Goal: Task Accomplishment & Management: Manage account settings

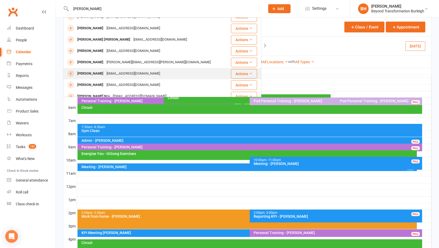
scroll to position [60, 0]
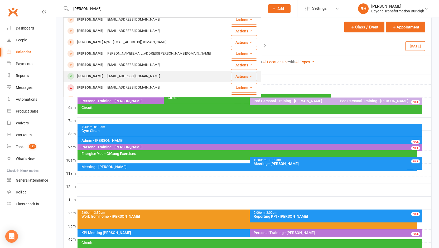
type input "[PERSON_NAME]"
click at [106, 75] on div "[EMAIL_ADDRESS][DOMAIN_NAME]" at bounding box center [133, 77] width 57 height 8
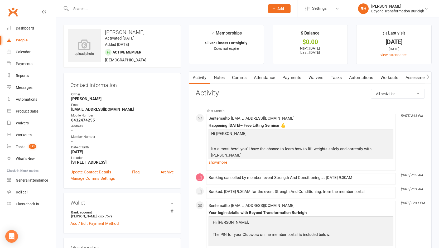
click at [84, 12] on input "text" at bounding box center [165, 8] width 192 height 7
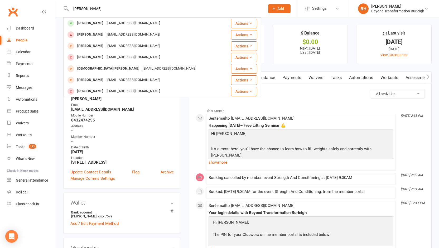
click at [76, 9] on input "[PERSON_NAME]" at bounding box center [165, 8] width 192 height 7
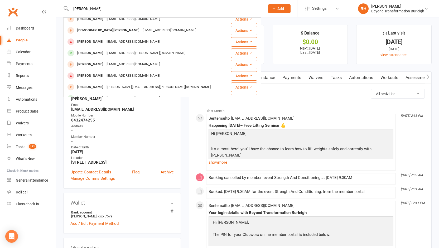
scroll to position [125, 0]
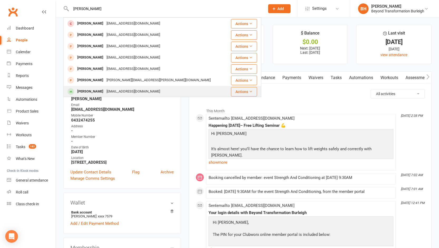
type input "[PERSON_NAME]"
click at [110, 91] on div "[EMAIL_ADDRESS][DOMAIN_NAME]" at bounding box center [133, 92] width 57 height 8
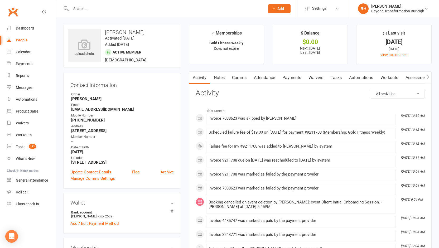
click at [261, 77] on link "Attendance" at bounding box center [264, 78] width 28 height 12
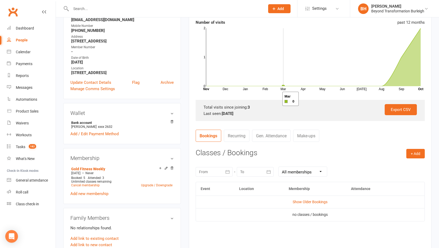
scroll to position [44, 0]
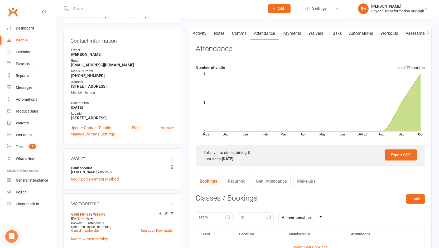
click at [289, 34] on link "Payments" at bounding box center [292, 33] width 26 height 12
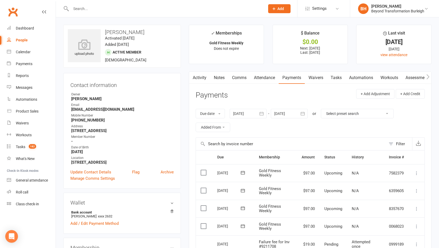
click at [269, 77] on link "Attendance" at bounding box center [264, 78] width 28 height 12
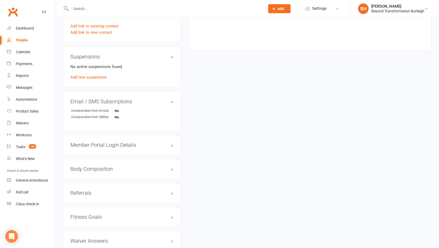
scroll to position [45, 0]
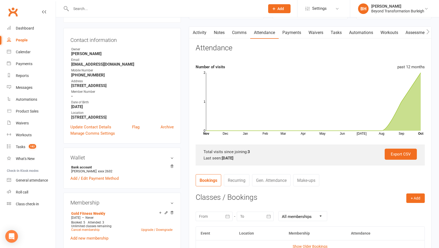
click at [100, 12] on input "text" at bounding box center [165, 8] width 192 height 7
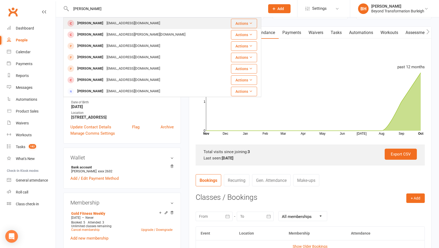
type input "[PERSON_NAME]"
click at [105, 24] on div "[EMAIL_ADDRESS][DOMAIN_NAME]" at bounding box center [133, 24] width 57 height 8
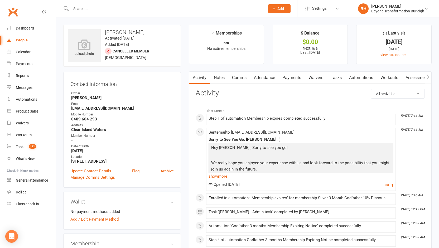
click at [165, 0] on div at bounding box center [162, 8] width 198 height 17
click at [105, 8] on input "text" at bounding box center [165, 8] width 192 height 7
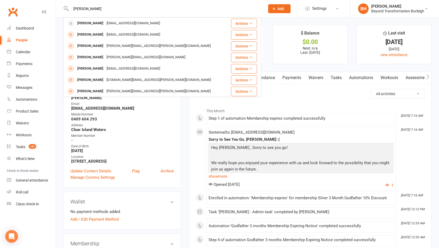
type input "[PERSON_NAME]"
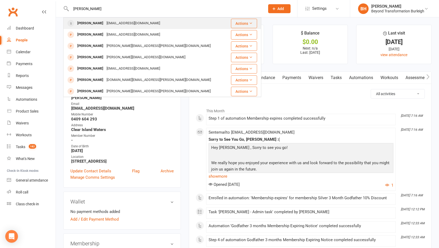
drag, startPoint x: 105, startPoint y: 8, endPoint x: 98, endPoint y: 24, distance: 17.2
click at [105, 24] on div "[EMAIL_ADDRESS][DOMAIN_NAME]" at bounding box center [133, 24] width 57 height 8
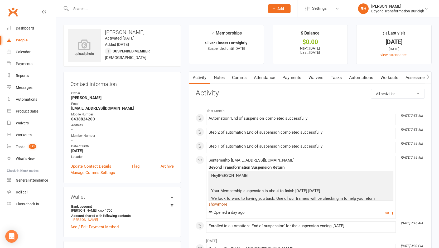
click at [220, 205] on link "show more" at bounding box center [301, 204] width 185 height 7
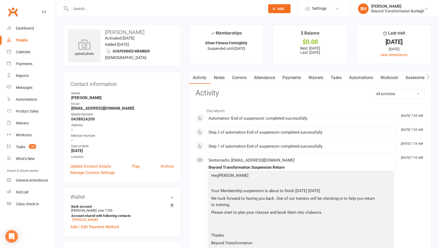
click at [118, 12] on div at bounding box center [162, 8] width 198 height 17
click at [115, 9] on input "text" at bounding box center [165, 8] width 192 height 7
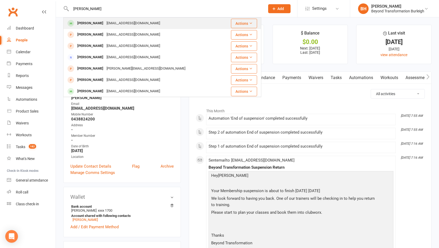
type input "[PERSON_NAME]"
click at [93, 24] on div "[PERSON_NAME]" at bounding box center [90, 24] width 29 height 8
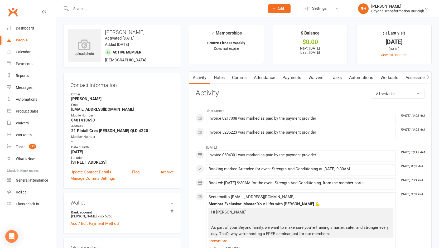
click at [270, 79] on link "Attendance" at bounding box center [264, 78] width 28 height 12
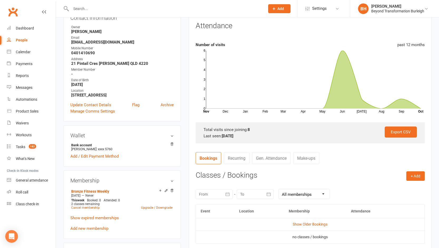
scroll to position [6, 0]
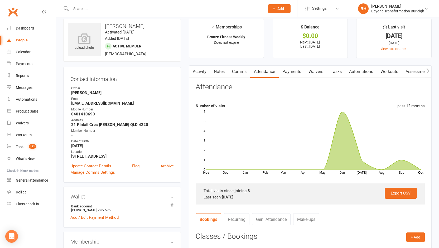
click at [98, 9] on input "text" at bounding box center [165, 8] width 192 height 7
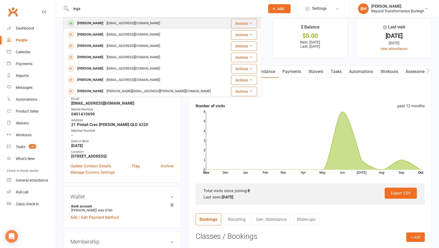
type input "inga"
click at [88, 25] on div "[PERSON_NAME]" at bounding box center [90, 24] width 29 height 8
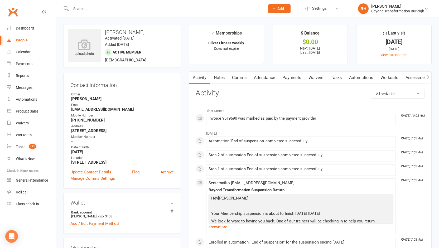
click at [268, 77] on link "Attendance" at bounding box center [264, 78] width 28 height 12
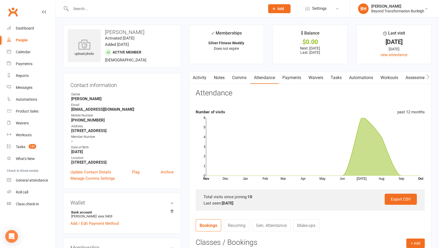
click at [294, 80] on link "Payments" at bounding box center [292, 78] width 26 height 12
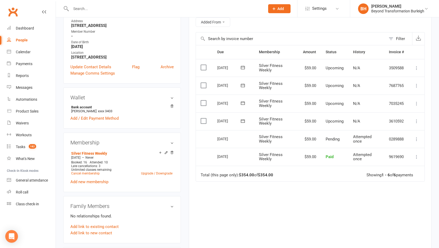
scroll to position [152, 0]
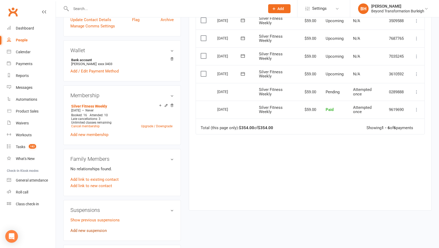
click at [92, 231] on link "Add new suspension" at bounding box center [88, 230] width 36 height 5
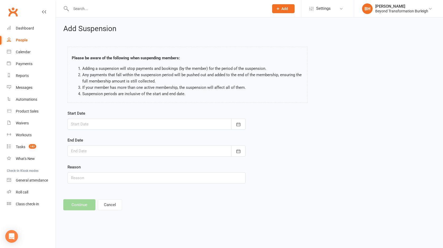
click at [145, 124] on div at bounding box center [157, 124] width 178 height 11
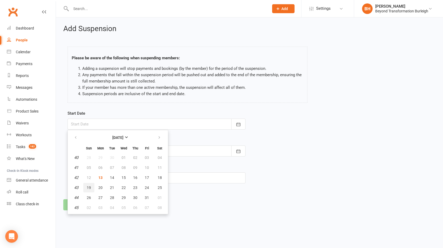
click at [90, 188] on span "19" at bounding box center [89, 188] width 4 height 4
type input "[DATE]"
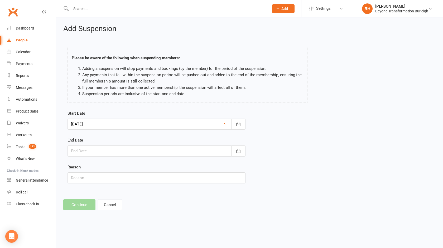
click at [96, 153] on div at bounding box center [157, 151] width 178 height 11
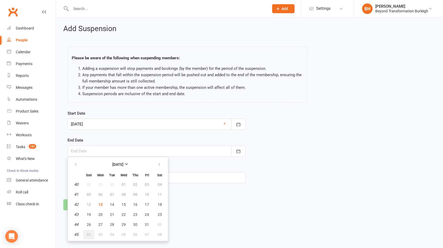
click at [90, 236] on span "02" at bounding box center [89, 235] width 4 height 4
type input "[DATE]"
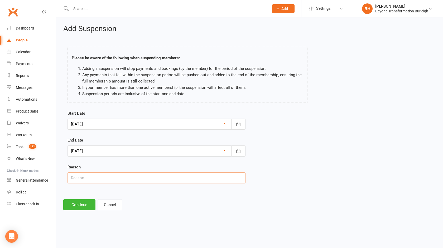
click at [94, 178] on input "text" at bounding box center [157, 178] width 178 height 11
type input "interstate for family reasons"
click at [82, 208] on button "Continue" at bounding box center [79, 204] width 32 height 11
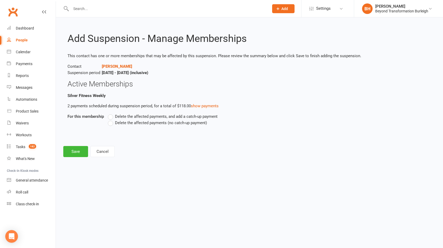
click at [112, 123] on label "Delete the affected payments (no catch-up payment)" at bounding box center [157, 123] width 99 height 6
click at [111, 120] on input "Delete the affected payments (no catch-up payment)" at bounding box center [109, 120] width 3 height 0
click at [75, 154] on button "Save" at bounding box center [75, 151] width 25 height 11
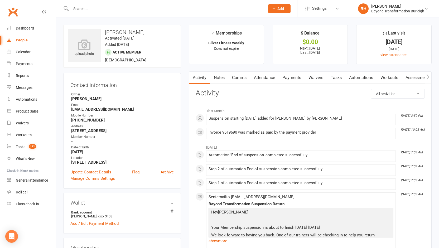
click at [78, 8] on input "text" at bounding box center [165, 8] width 192 height 7
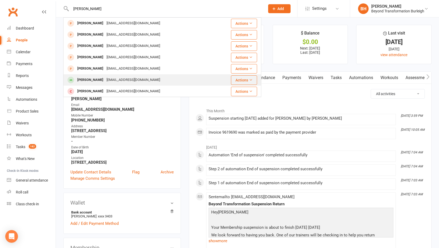
type input "[PERSON_NAME]"
click at [105, 82] on div "[EMAIL_ADDRESS][DOMAIN_NAME]" at bounding box center [133, 80] width 57 height 8
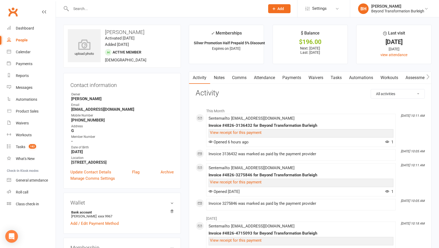
click at [287, 76] on link "Payments" at bounding box center [292, 78] width 26 height 12
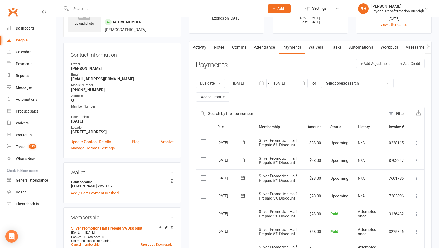
scroll to position [27, 0]
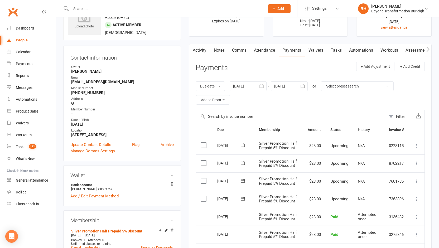
click at [263, 50] on link "Attendance" at bounding box center [264, 50] width 28 height 12
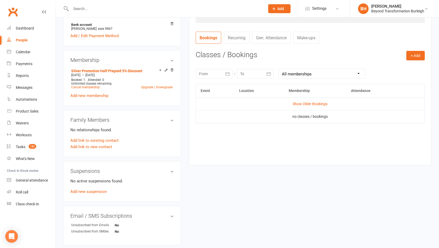
scroll to position [9, 0]
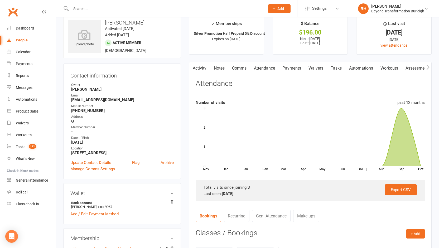
click at [111, 12] on div at bounding box center [162, 8] width 198 height 17
click at [108, 5] on input "text" at bounding box center [165, 8] width 192 height 7
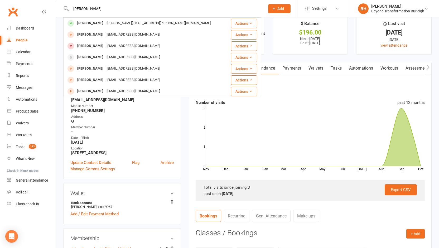
type input "[PERSON_NAME]"
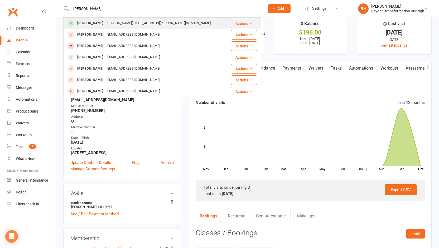
drag, startPoint x: 71, startPoint y: 14, endPoint x: 96, endPoint y: 22, distance: 26.1
click at [96, 22] on div "[PERSON_NAME]" at bounding box center [90, 24] width 29 height 8
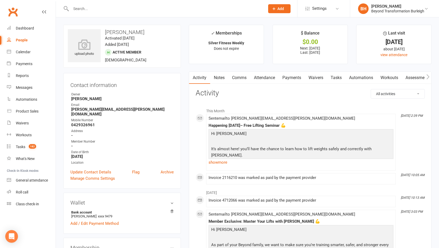
click at [267, 77] on link "Attendance" at bounding box center [264, 78] width 28 height 12
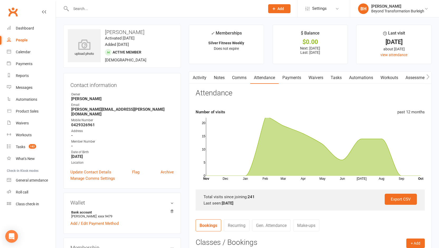
click at [294, 77] on link "Payments" at bounding box center [292, 78] width 26 height 12
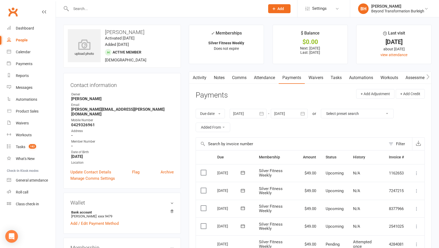
click at [269, 77] on link "Attendance" at bounding box center [264, 78] width 28 height 12
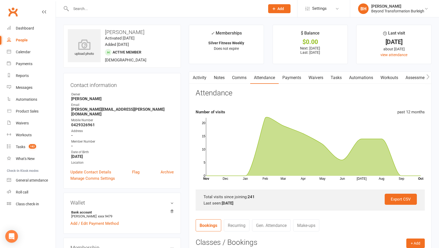
click at [102, 10] on input "text" at bounding box center [165, 8] width 192 height 7
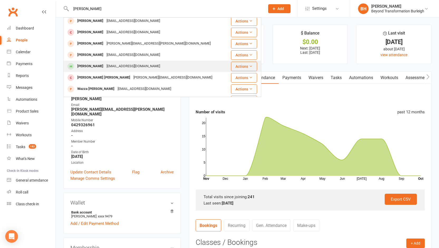
scroll to position [81, 0]
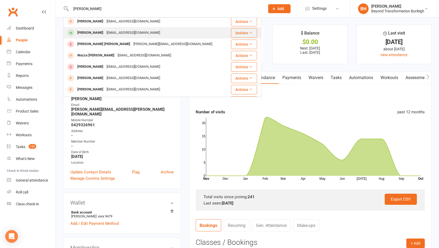
type input "[PERSON_NAME]"
click at [105, 34] on div "[EMAIL_ADDRESS][DOMAIN_NAME]" at bounding box center [133, 33] width 57 height 8
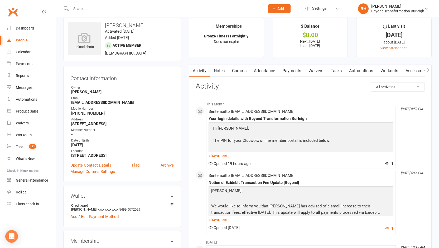
scroll to position [2, 0]
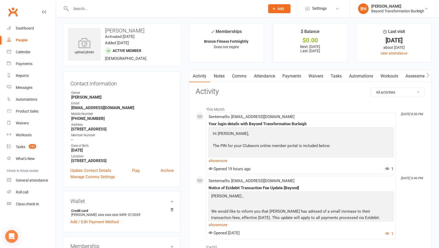
click at [266, 75] on link "Attendance" at bounding box center [264, 76] width 28 height 12
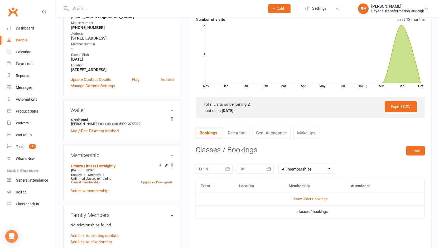
scroll to position [101, 0]
